Goal: Check status: Check status

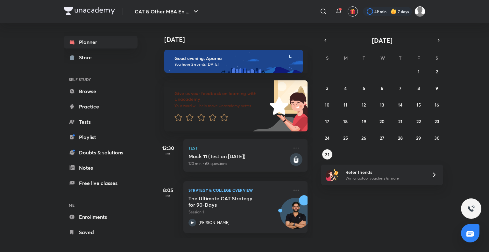
click at [441, 44] on div "[DATE]" at bounding box center [382, 40] width 122 height 9
click at [439, 41] on icon "button" at bounding box center [438, 40] width 5 height 6
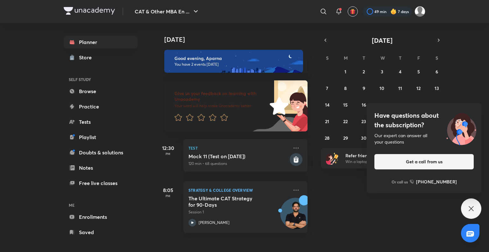
click at [474, 209] on icon at bounding box center [471, 208] width 8 height 8
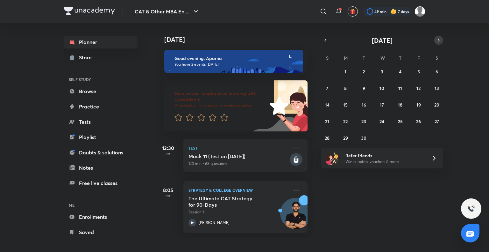
click at [439, 37] on button "button" at bounding box center [438, 40] width 9 height 9
click at [326, 39] on icon "button" at bounding box center [325, 40] width 5 height 6
click at [436, 40] on button "button" at bounding box center [438, 40] width 9 height 9
click at [327, 39] on icon "button" at bounding box center [325, 40] width 5 height 6
click at [327, 38] on icon "button" at bounding box center [325, 40] width 5 height 6
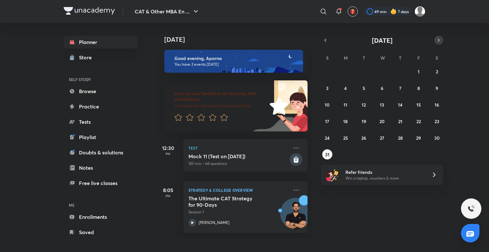
click at [442, 43] on div "[DATE]" at bounding box center [382, 40] width 122 height 9
click at [440, 39] on icon "button" at bounding box center [438, 40] width 5 height 6
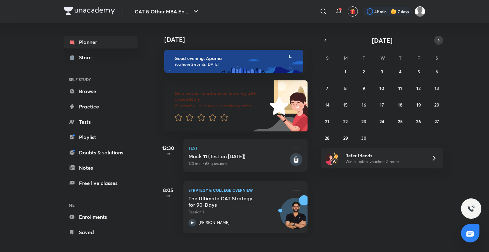
click at [443, 40] on button "button" at bounding box center [438, 40] width 9 height 9
click at [437, 40] on icon "button" at bounding box center [438, 40] width 5 height 6
